Goal: Manage account settings

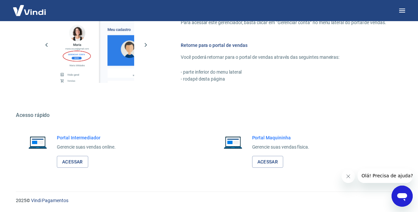
scroll to position [372, 0]
click at [72, 160] on link "Acessar" at bounding box center [72, 162] width 31 height 12
click at [205, 132] on div "Portal Intermediador Gerencie suas vendas online. Acessar" at bounding box center [112, 152] width 192 height 50
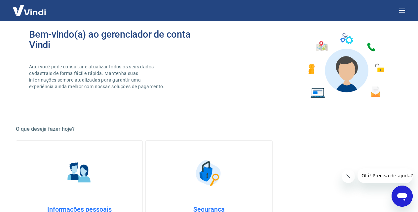
scroll to position [0, 0]
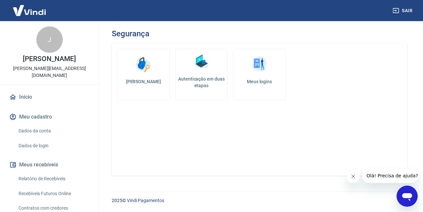
click at [51, 140] on link "Dados de login" at bounding box center [53, 146] width 75 height 14
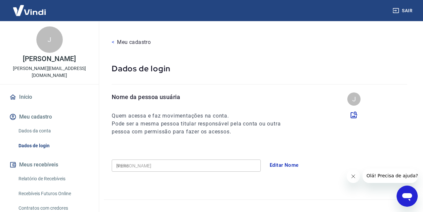
type input "[PHONE_NUMBER]"
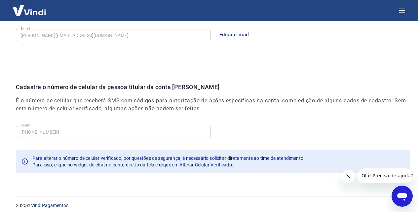
scroll to position [211, 0]
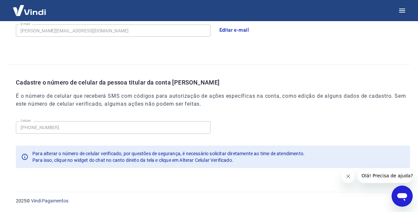
click at [410, 198] on div "Abrir janela de mensagens" at bounding box center [403, 197] width 20 height 20
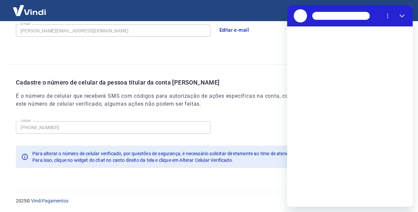
scroll to position [0, 0]
click at [389, 16] on icon "Menu de opções" at bounding box center [387, 15] width 5 height 5
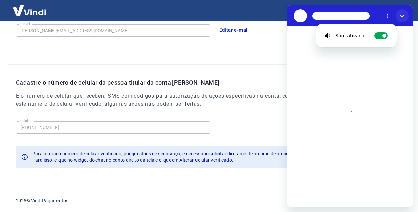
click at [406, 14] on button "Fechar" at bounding box center [402, 15] width 13 height 13
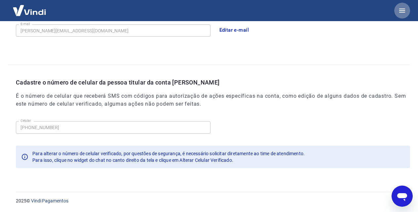
click at [402, 11] on icon "button" at bounding box center [403, 11] width 6 height 4
